Goal: Information Seeking & Learning: Check status

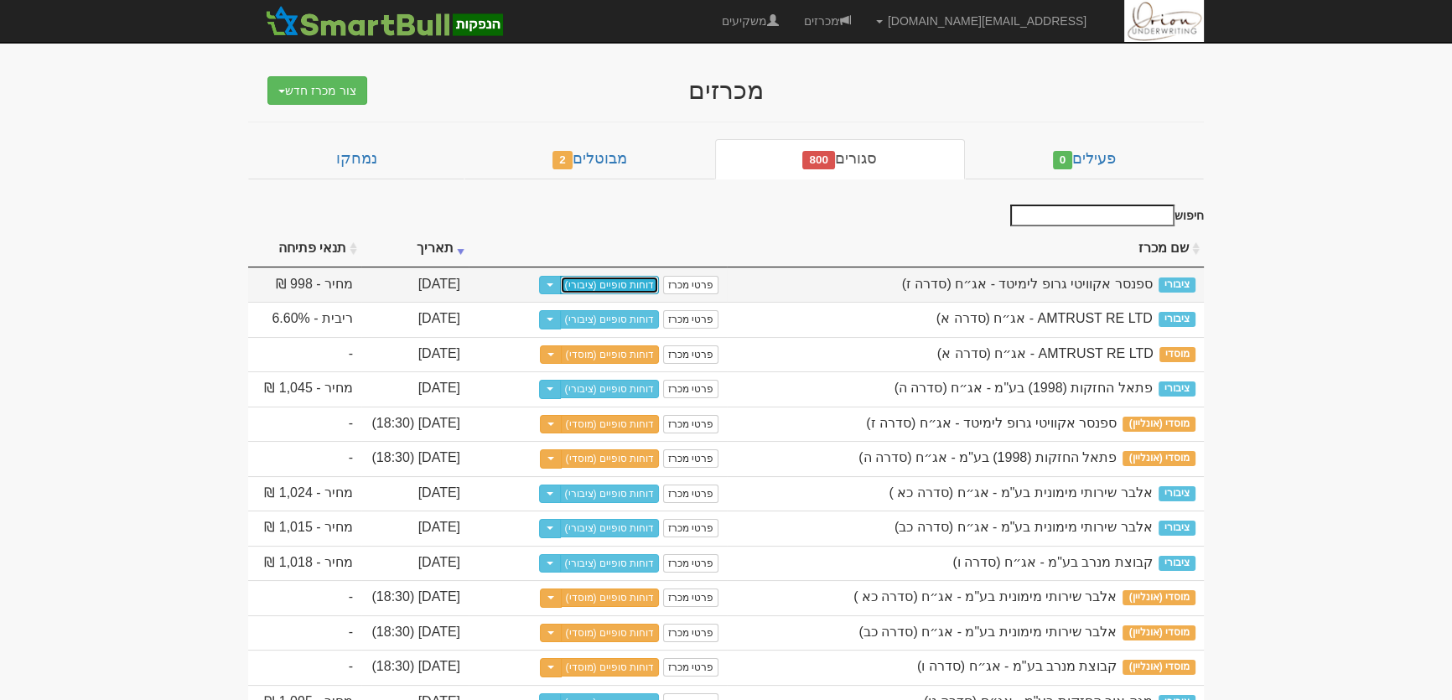
click at [636, 282] on link "דוחות סופיים (ציבורי)" at bounding box center [610, 285] width 100 height 18
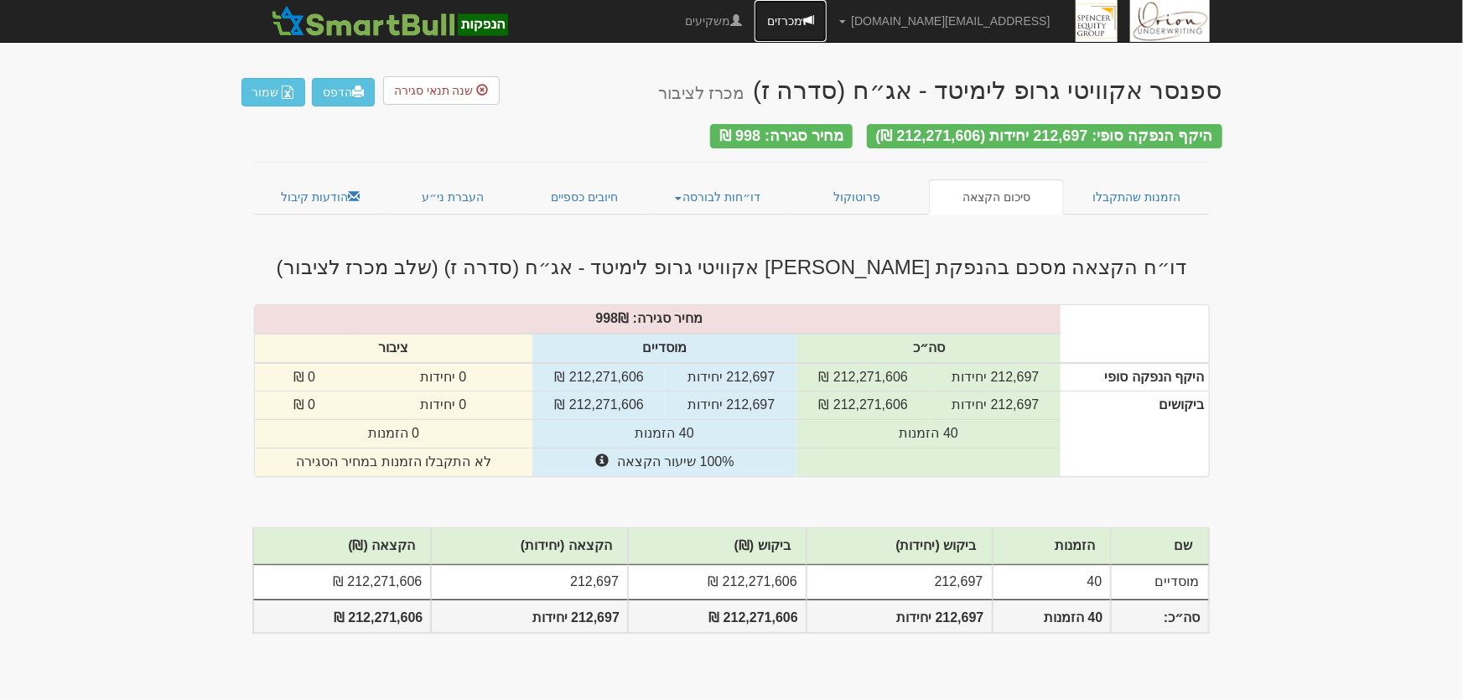
click at [827, 24] on link "מכרזים" at bounding box center [791, 21] width 72 height 42
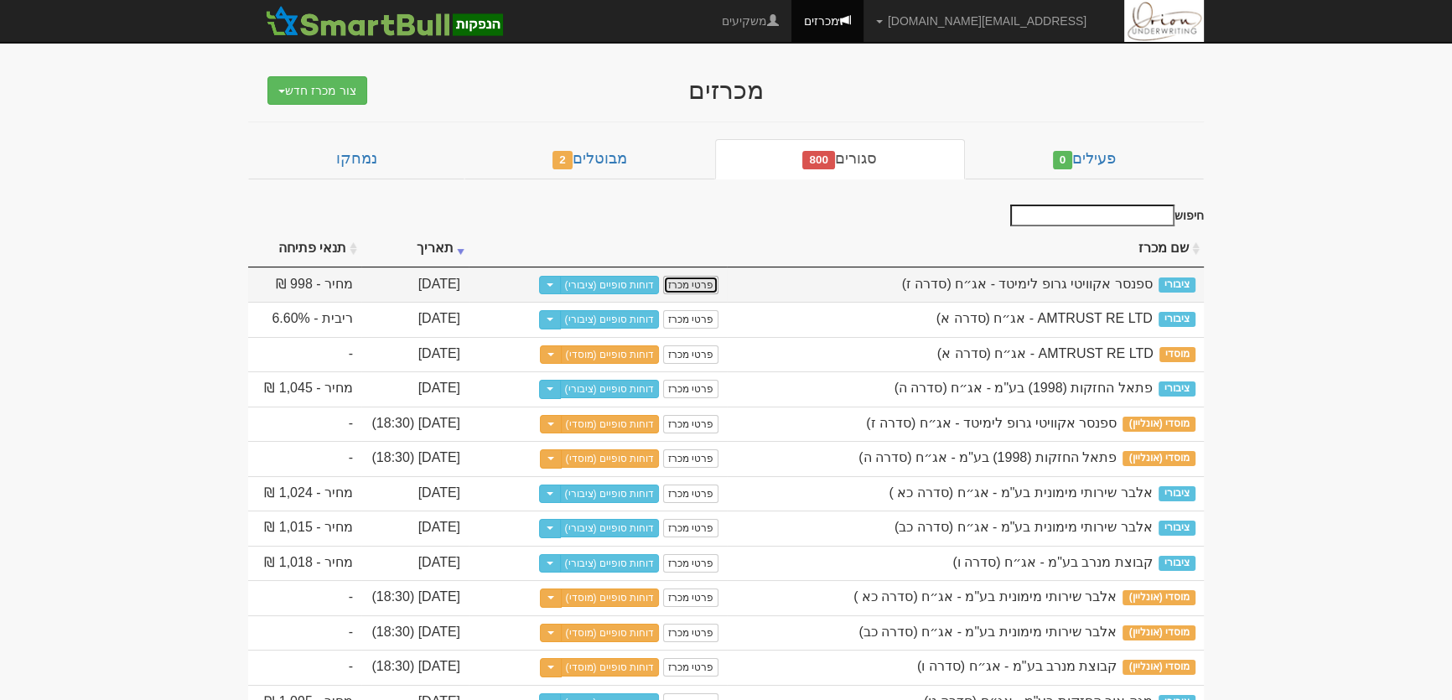
click at [700, 279] on link "פרטי מכרז" at bounding box center [690, 285] width 55 height 18
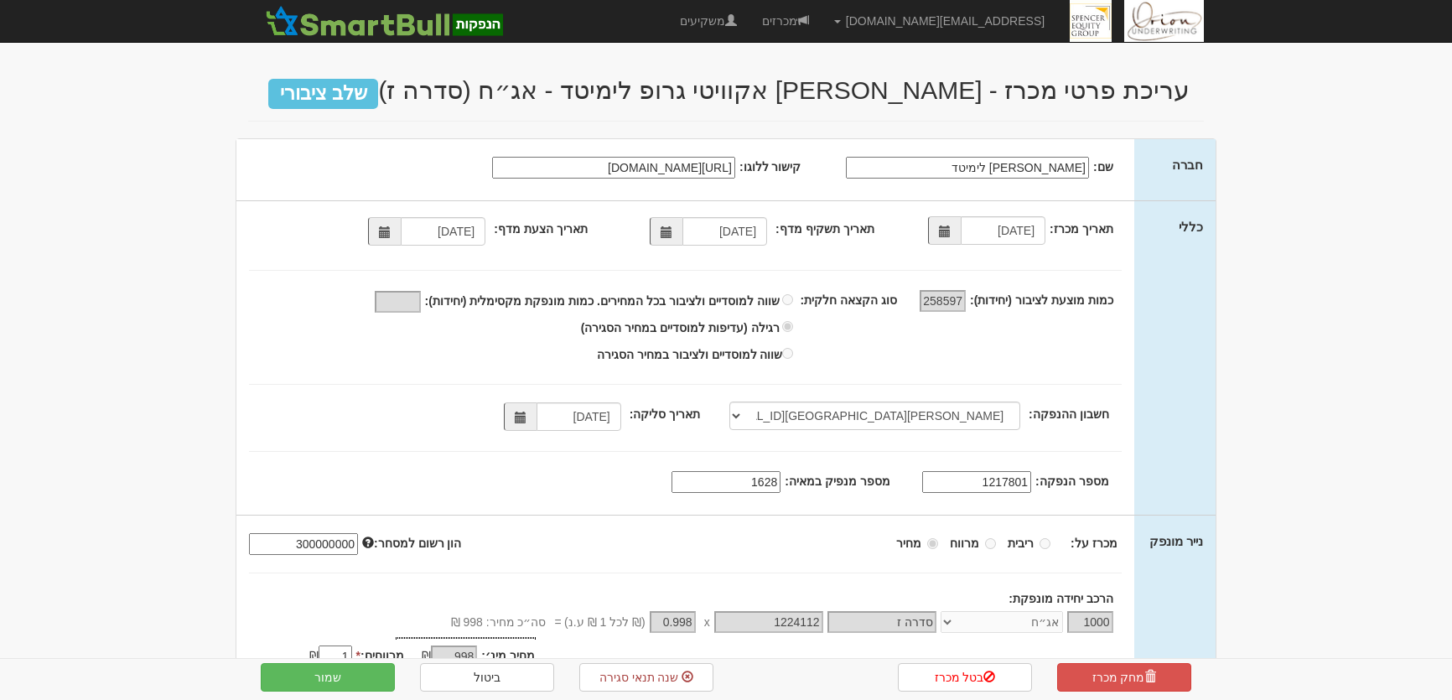
select select "מזרחי, 480, 123775, IL56 0204 8000 0000 0123 775"
click at [822, 30] on link "מכרזים" at bounding box center [786, 21] width 72 height 42
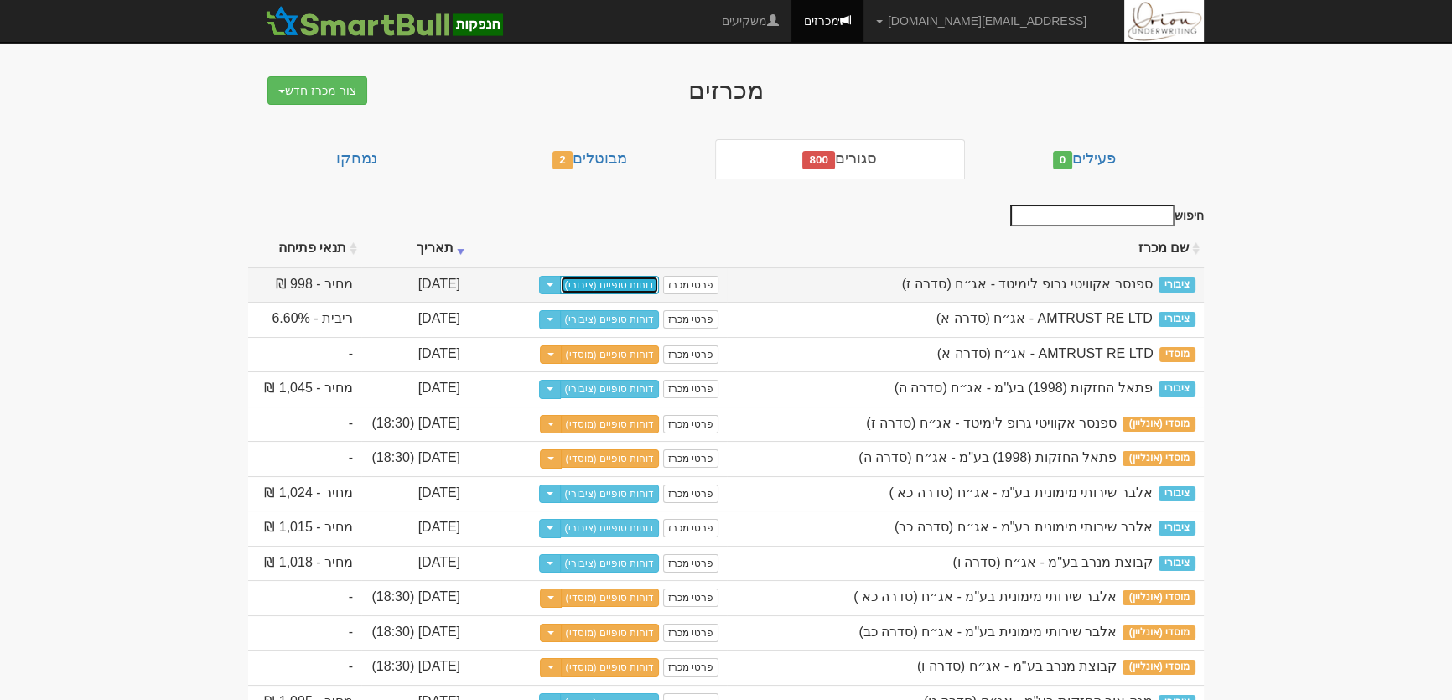
click at [654, 278] on link "דוחות סופיים (ציבורי)" at bounding box center [610, 285] width 100 height 18
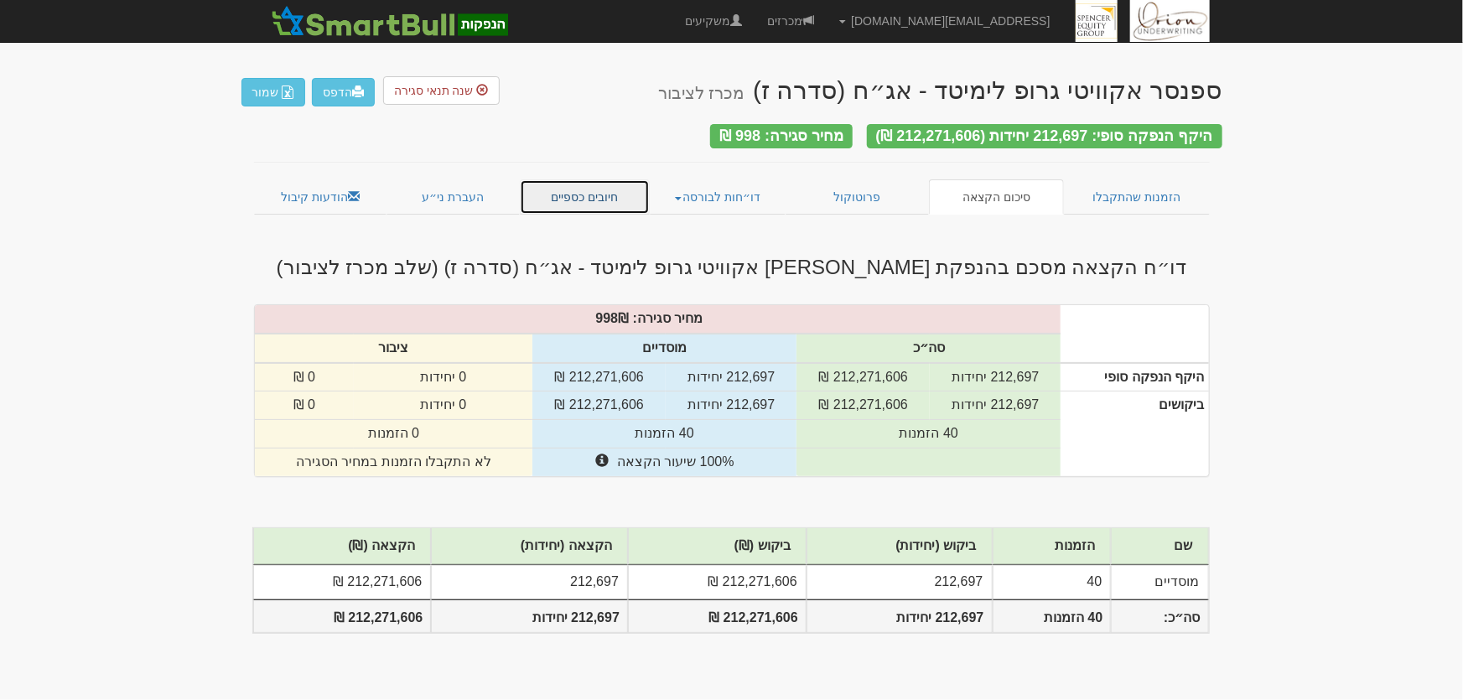
click at [601, 186] on link "חיובים כספיים" at bounding box center [585, 196] width 131 height 35
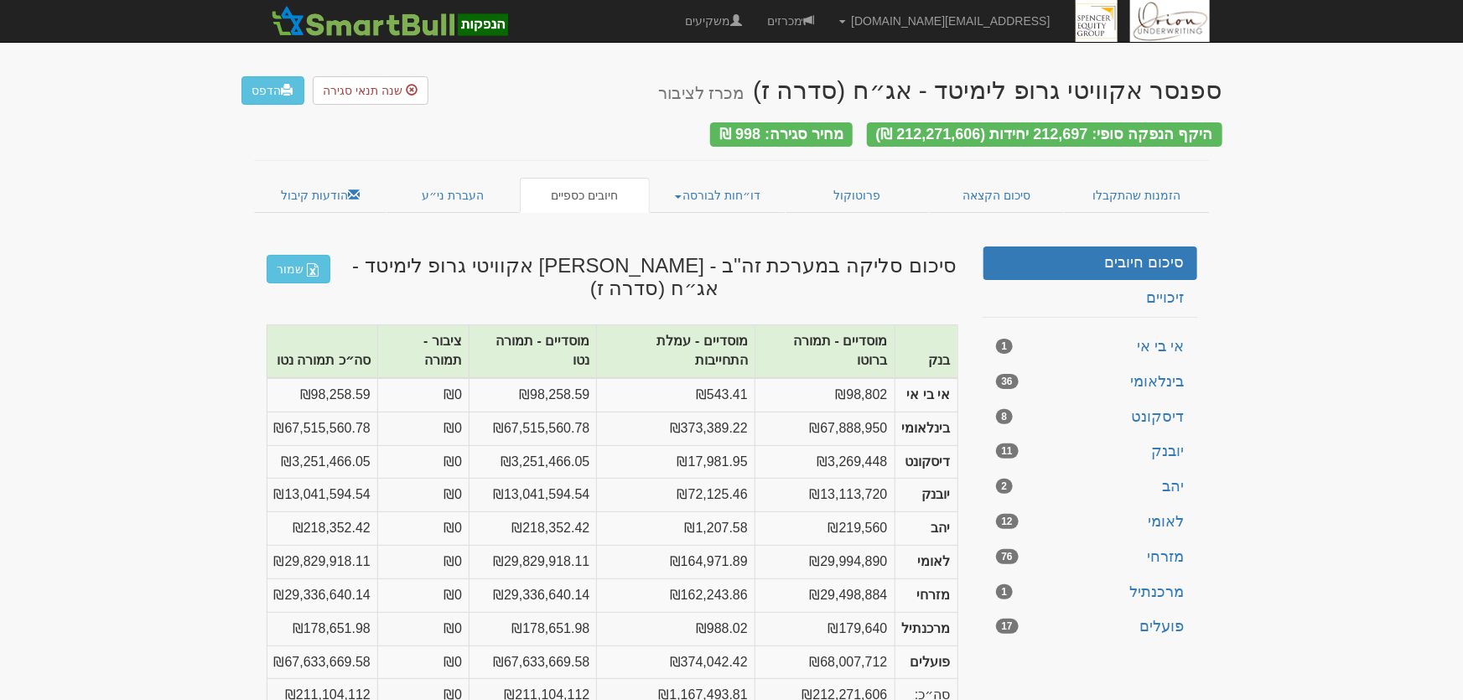
click at [1307, 219] on body "[EMAIL_ADDRESS][DOMAIN_NAME] הגדרות חשבונות הנפקה תבניות הודעות קיבול" at bounding box center [731, 365] width 1463 height 730
